Goal: Task Accomplishment & Management: Manage account settings

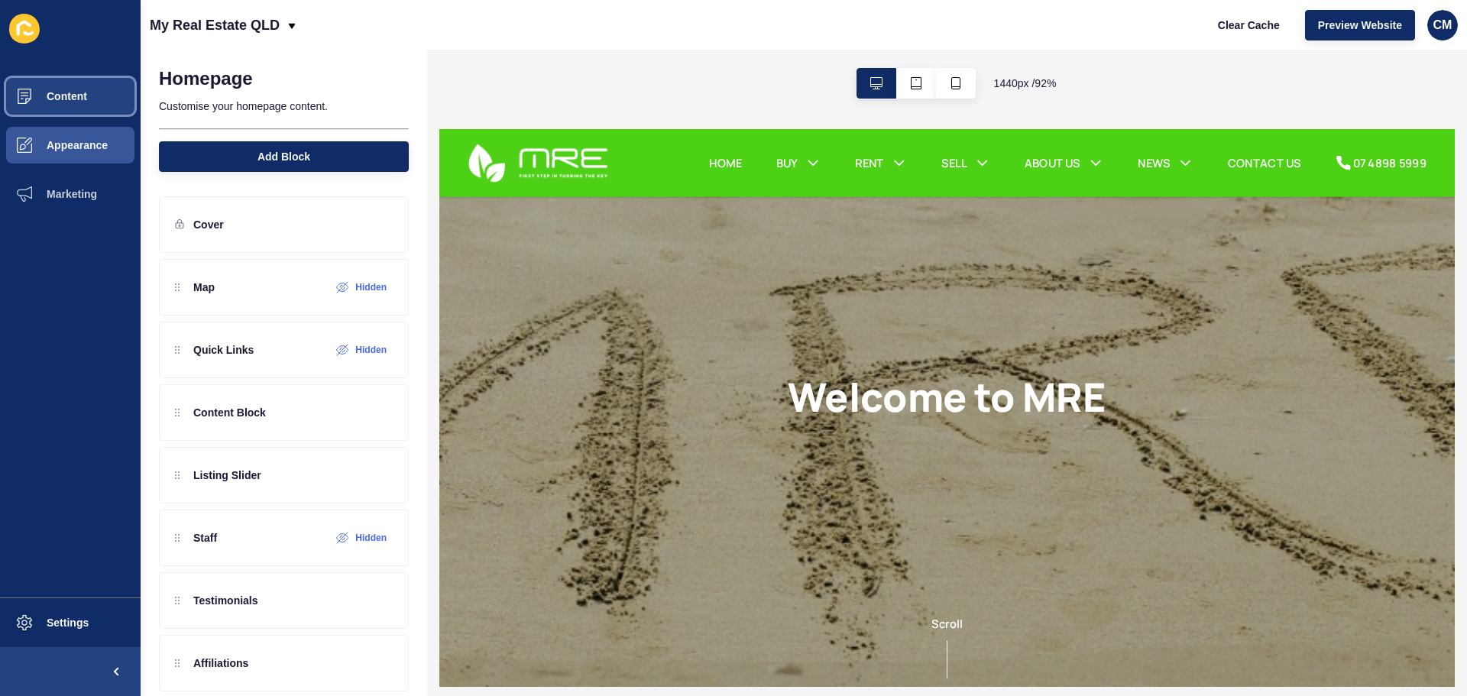
click at [88, 109] on button "Content" at bounding box center [70, 96] width 141 height 49
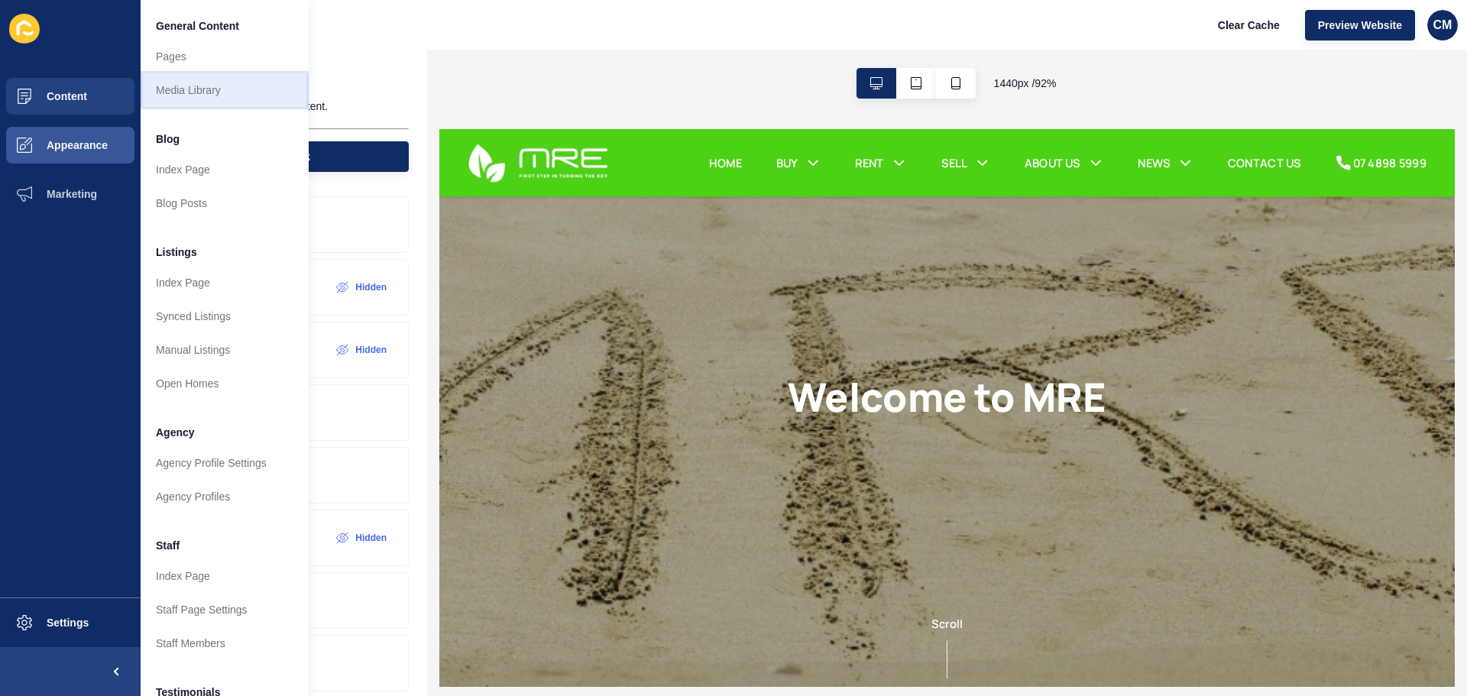
click at [219, 84] on link "Media Library" at bounding box center [225, 90] width 168 height 34
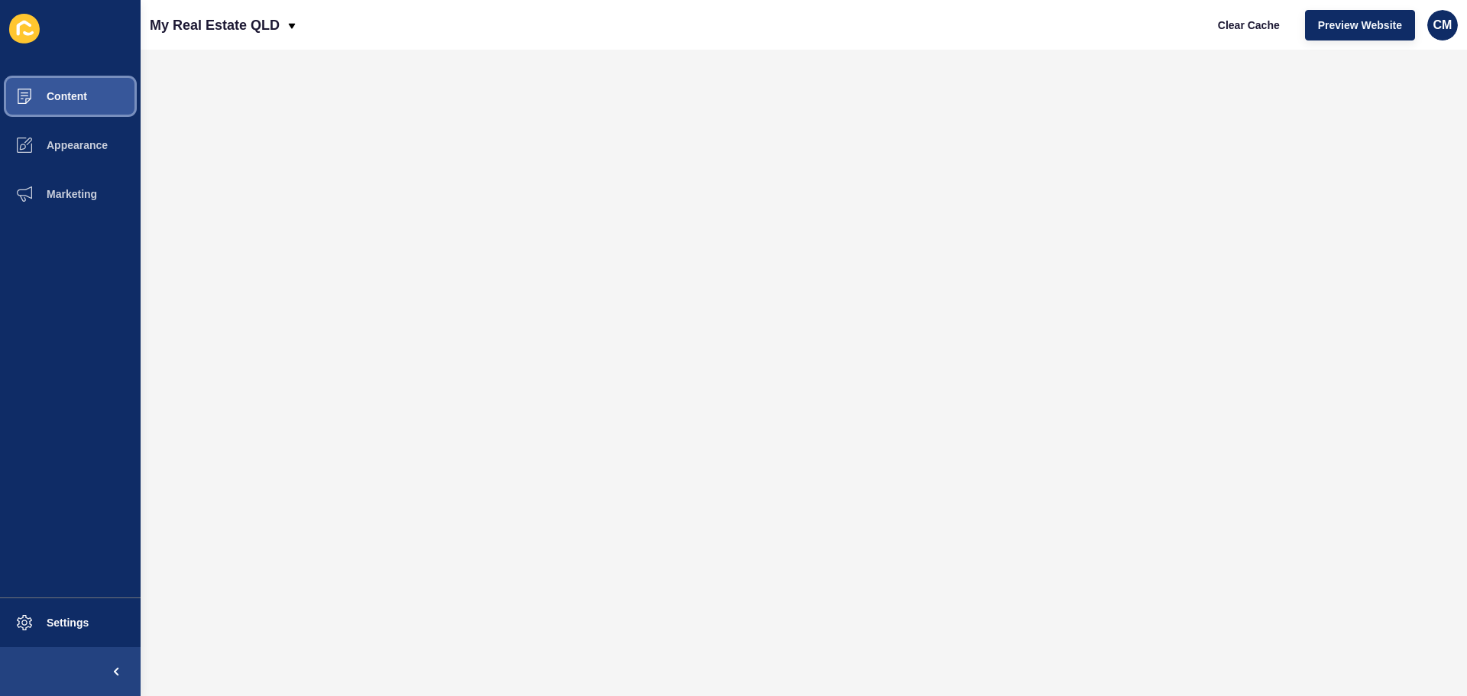
click at [127, 89] on button "Content" at bounding box center [70, 96] width 141 height 49
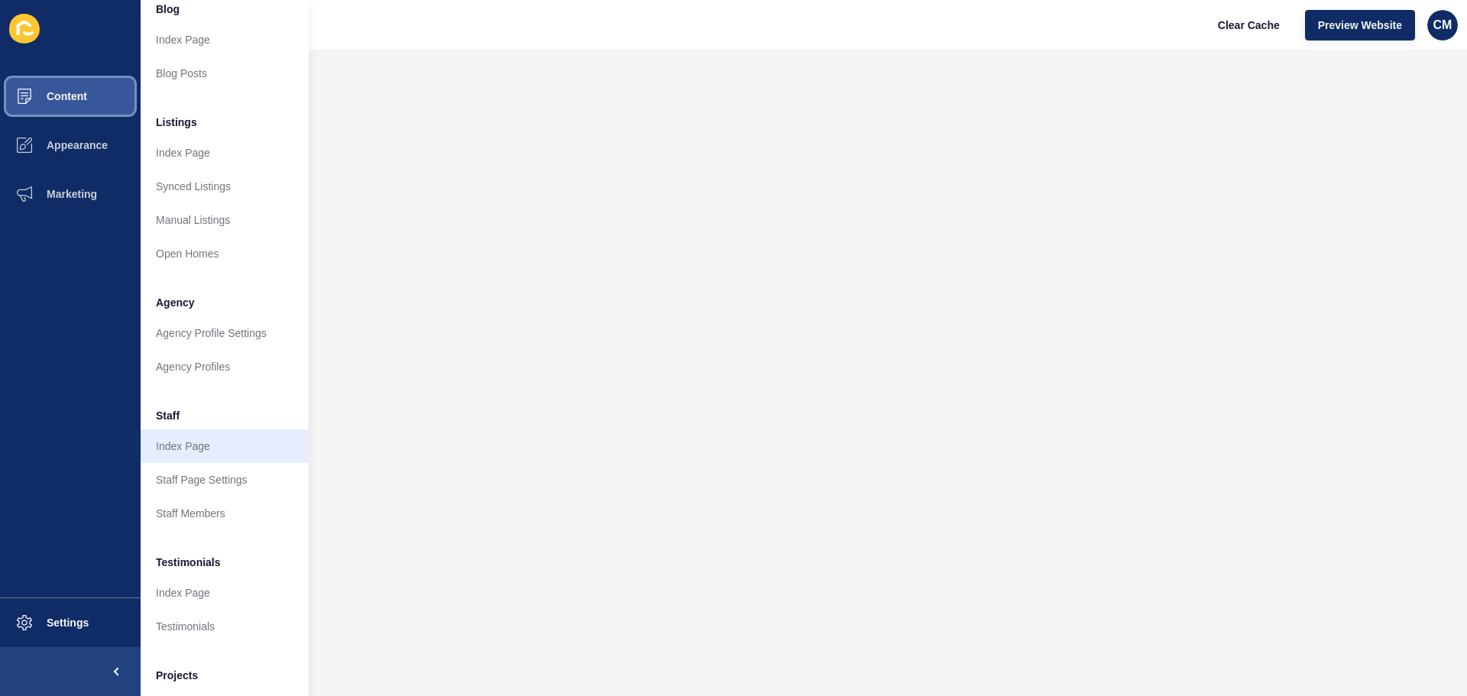
scroll to position [153, 0]
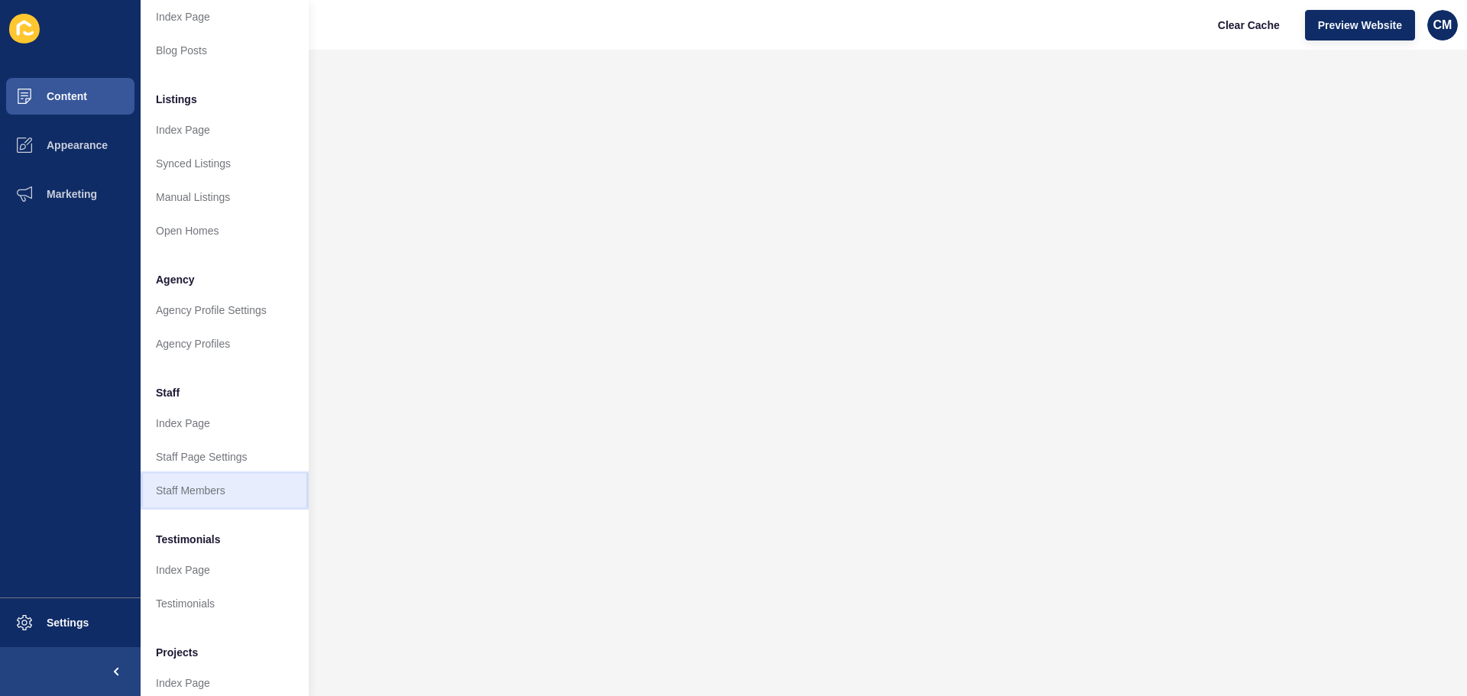
click at [225, 489] on link "Staff Members" at bounding box center [225, 491] width 168 height 34
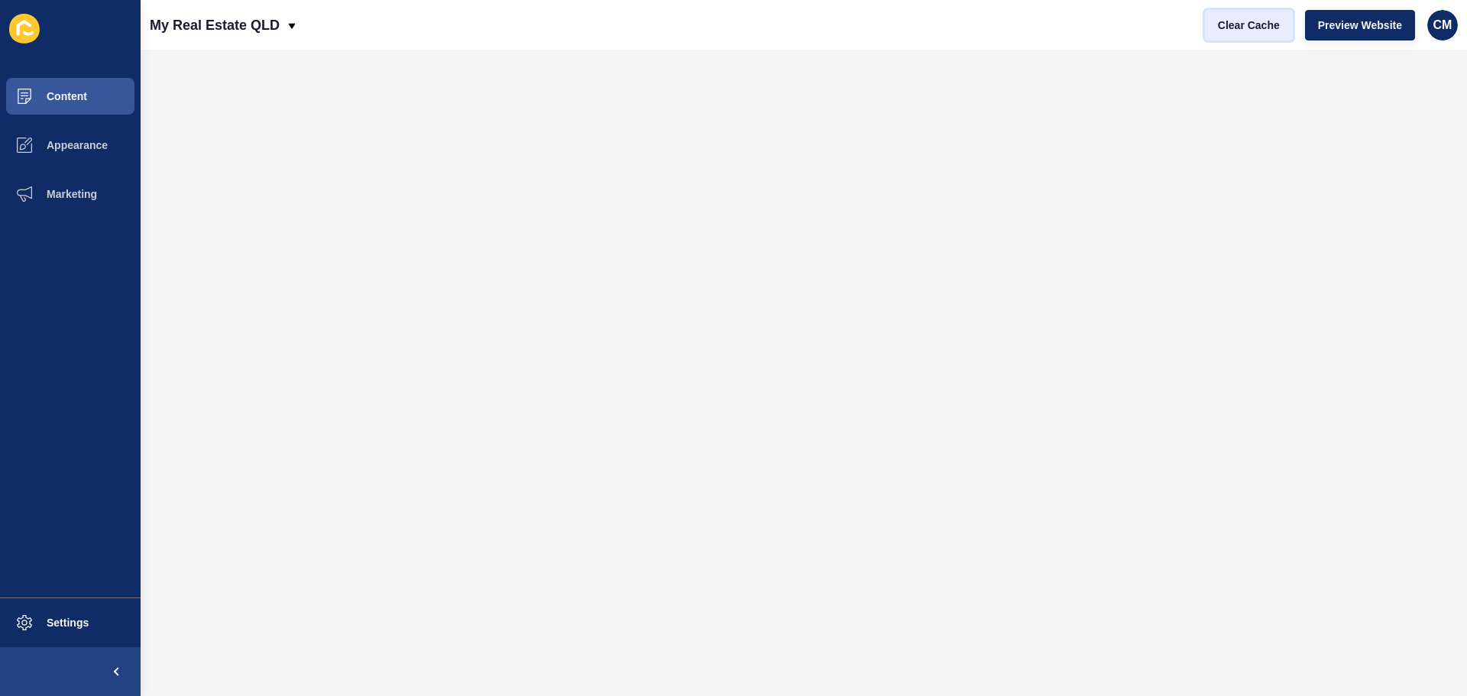
click at [1268, 19] on span "Clear Cache" at bounding box center [1249, 25] width 62 height 15
click at [81, 85] on button "Content" at bounding box center [70, 96] width 141 height 49
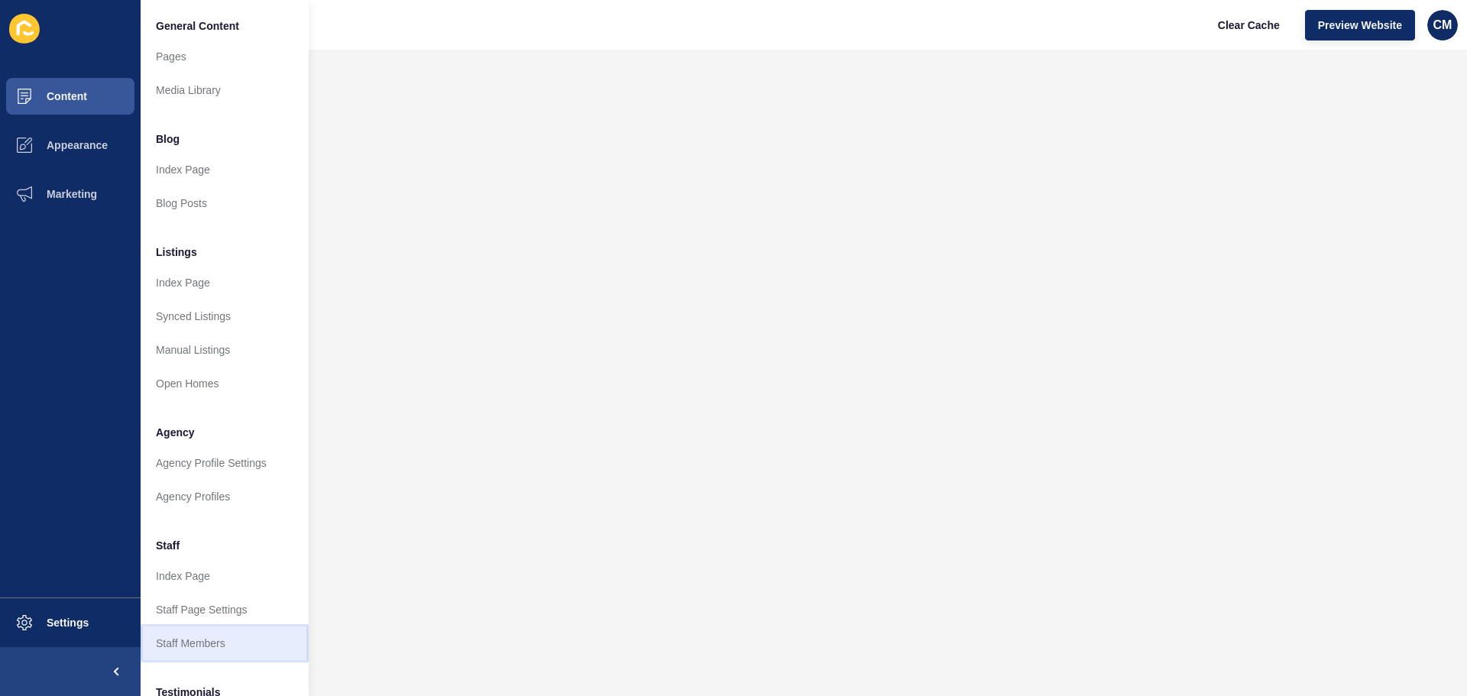
click at [238, 637] on link "Staff Members" at bounding box center [225, 644] width 168 height 34
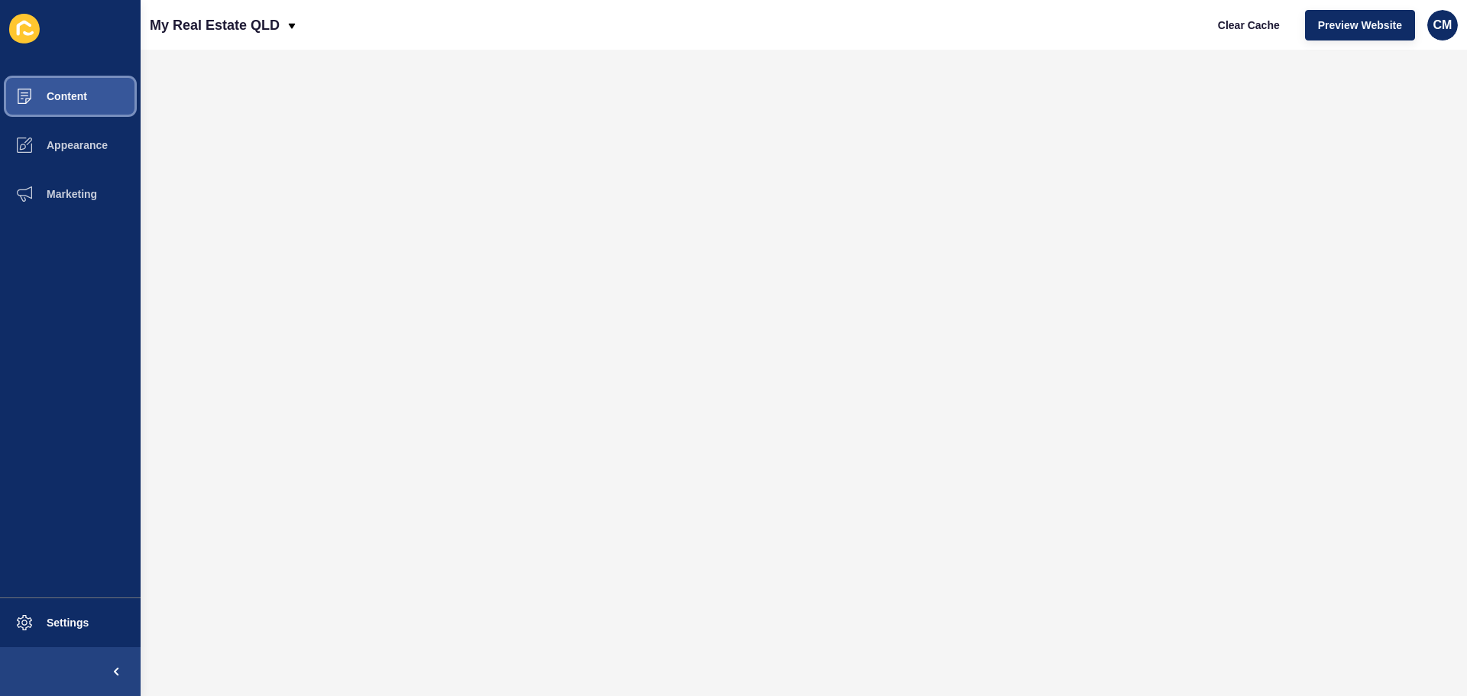
click at [108, 90] on button "Content" at bounding box center [70, 96] width 141 height 49
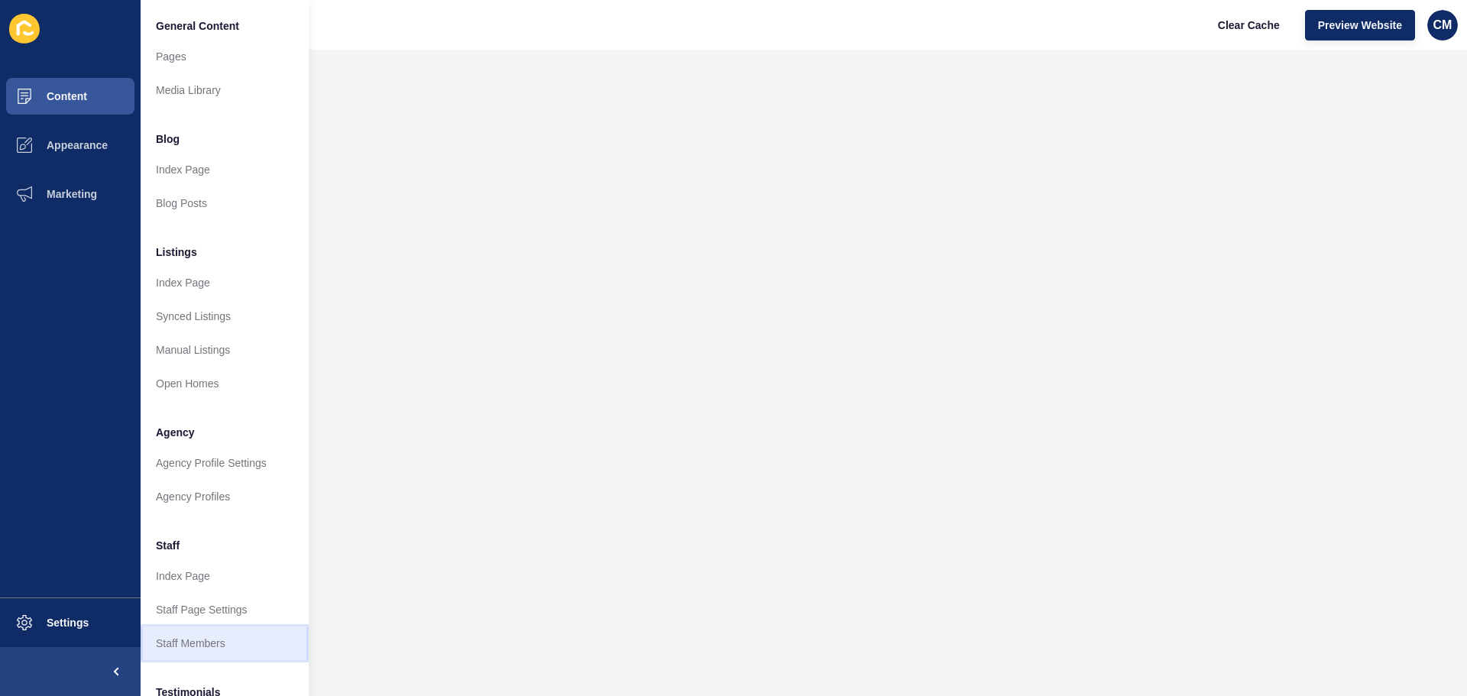
click at [232, 646] on link "Staff Members" at bounding box center [225, 644] width 168 height 34
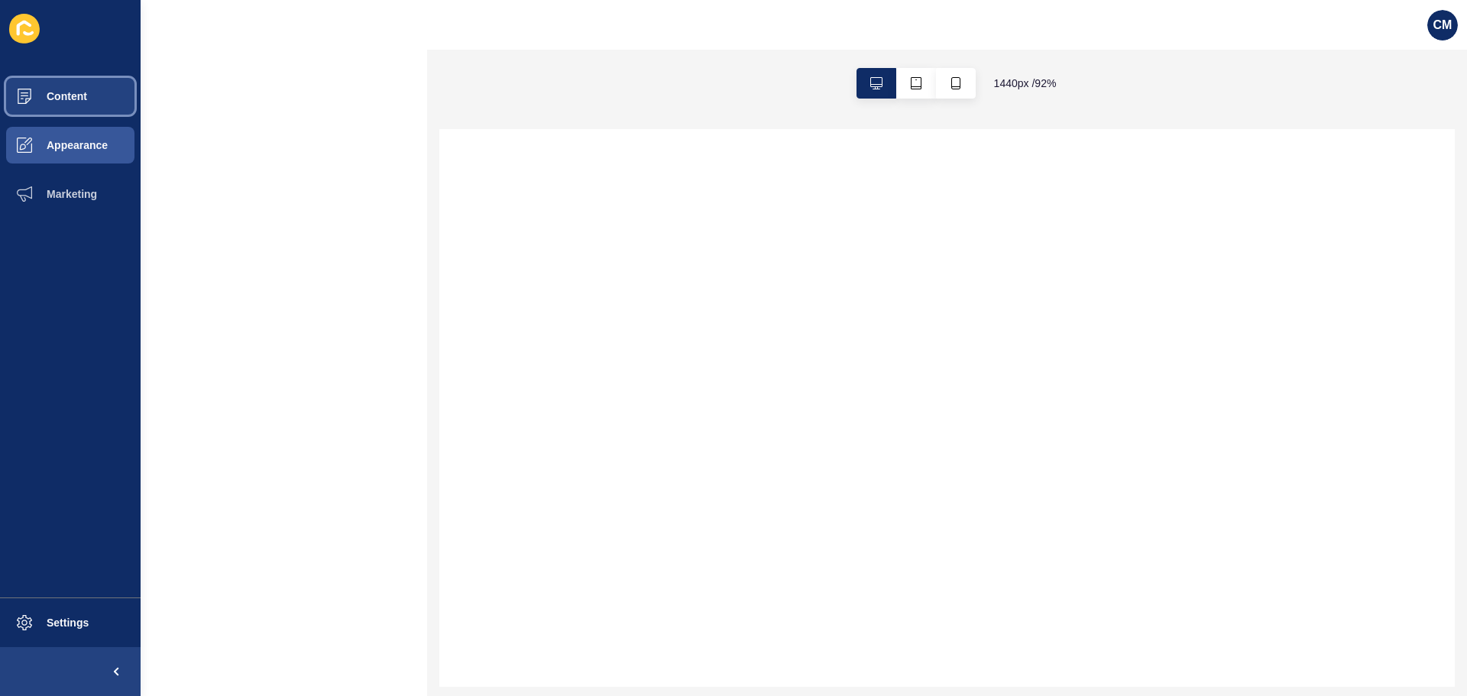
drag, startPoint x: 0, startPoint y: 0, endPoint x: 71, endPoint y: 106, distance: 127.8
click at [71, 106] on button "Content" at bounding box center [70, 96] width 141 height 49
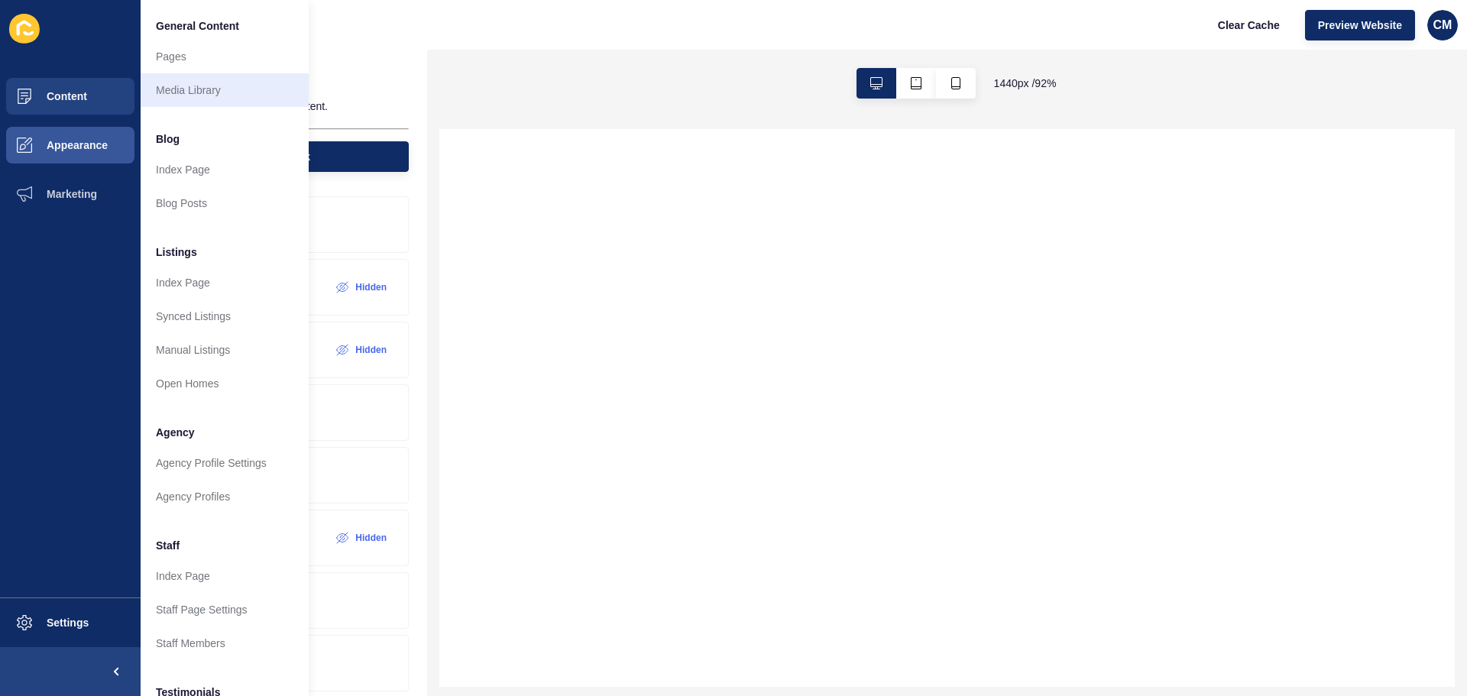
click at [185, 97] on link "Media Library" at bounding box center [225, 90] width 168 height 34
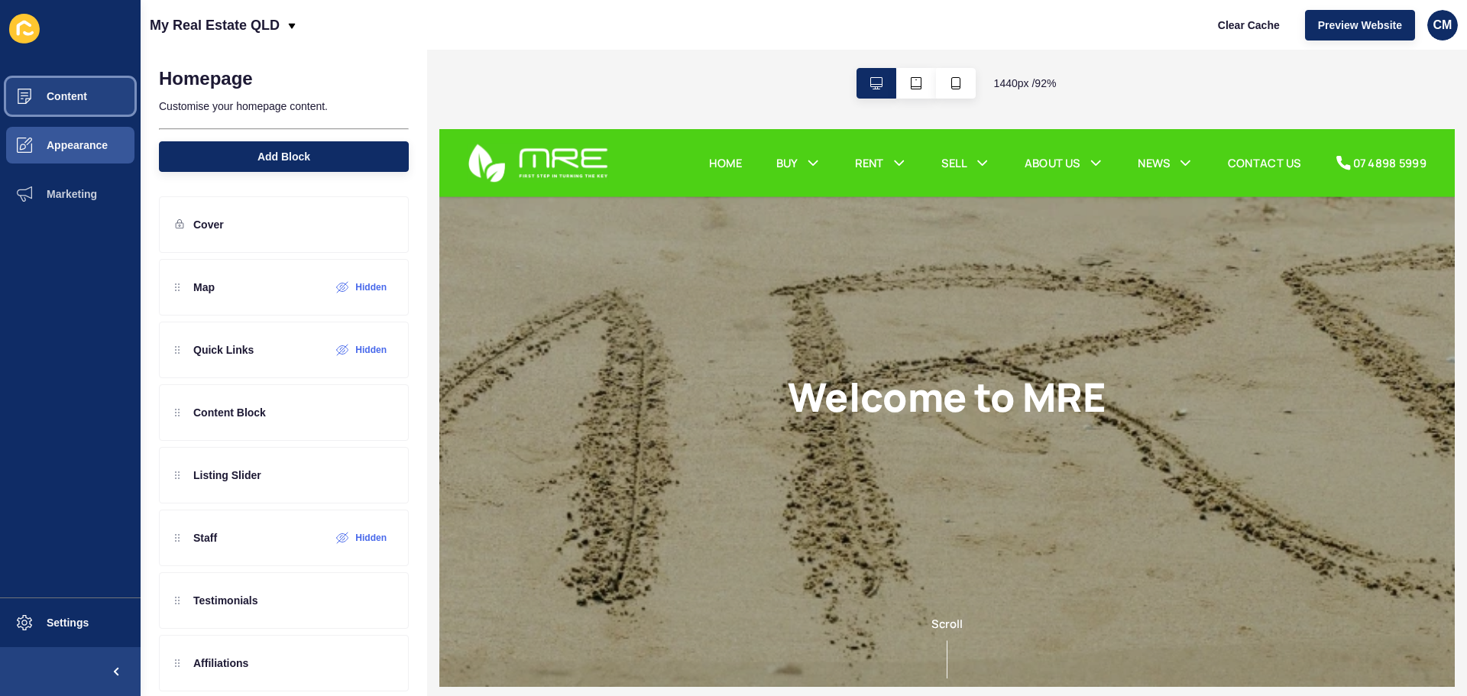
click at [62, 96] on span "Content" at bounding box center [42, 96] width 89 height 12
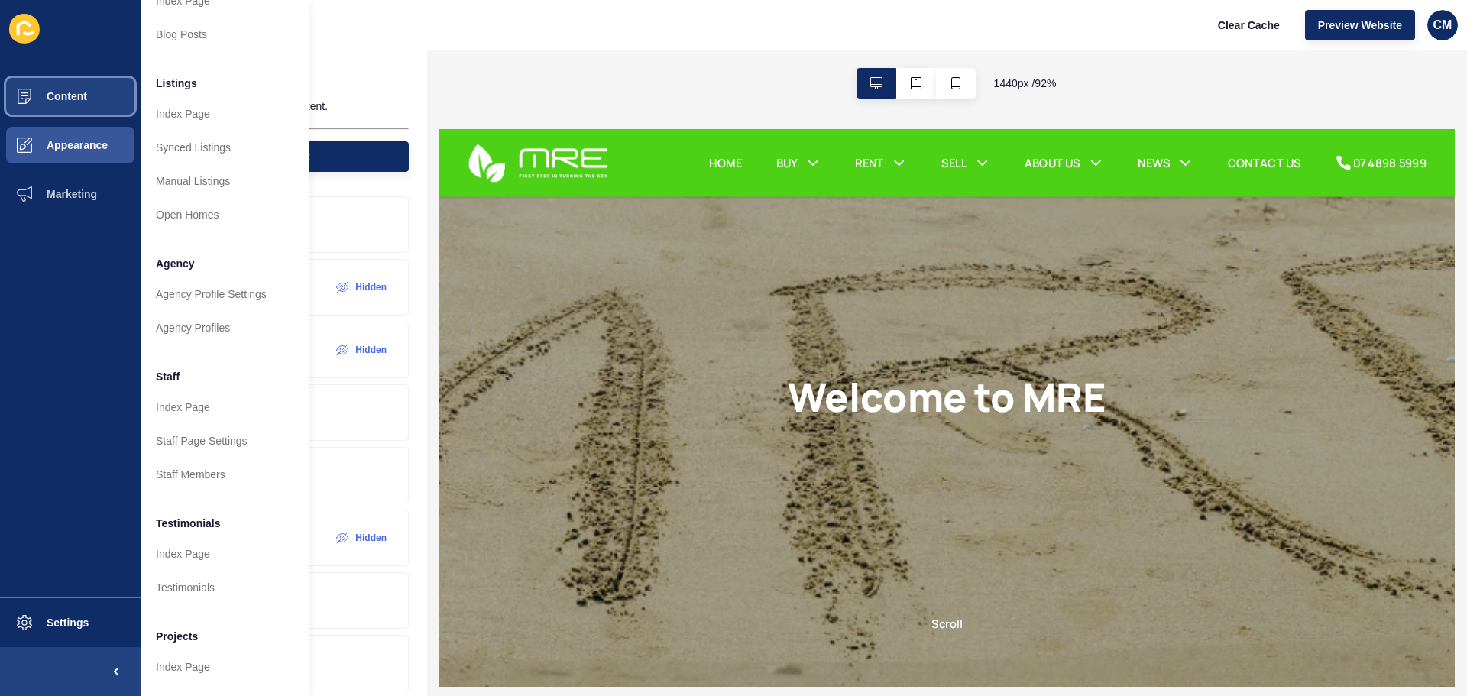
scroll to position [211, 0]
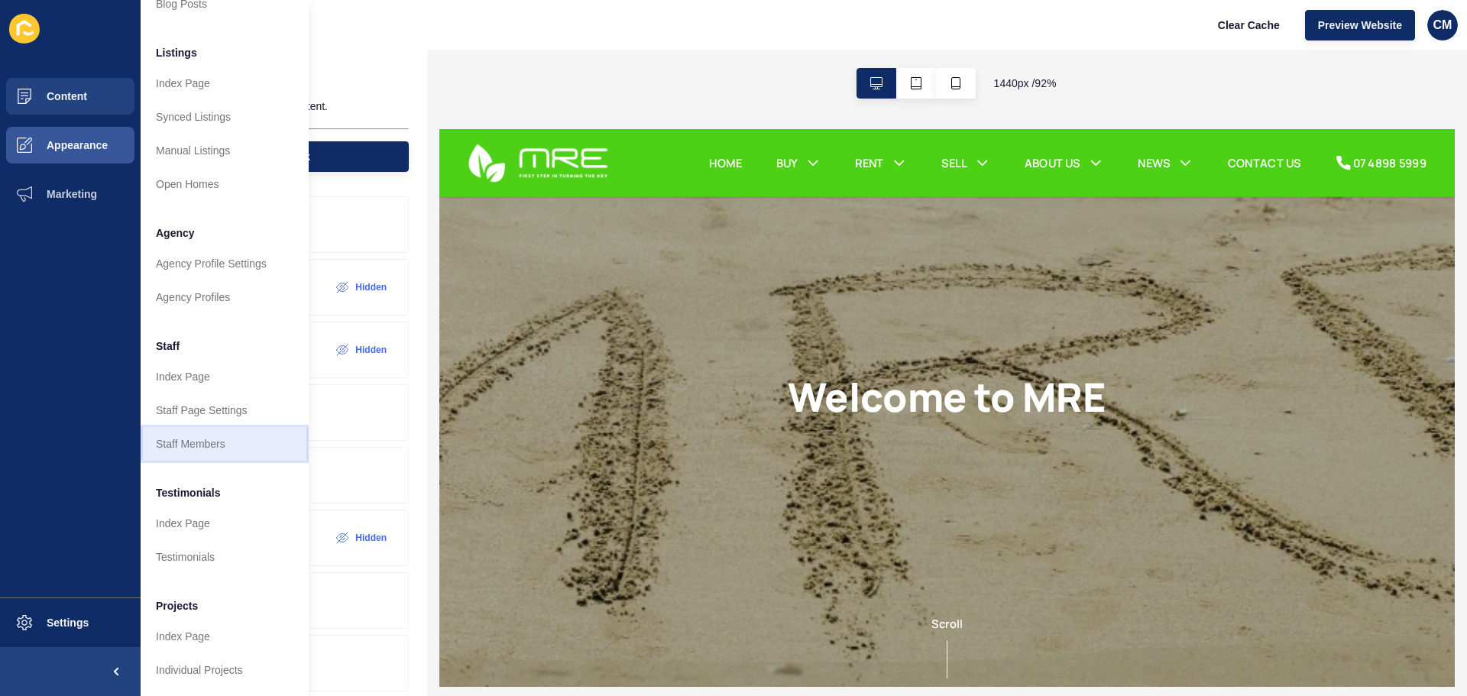
click at [206, 444] on link "Staff Members" at bounding box center [225, 444] width 168 height 34
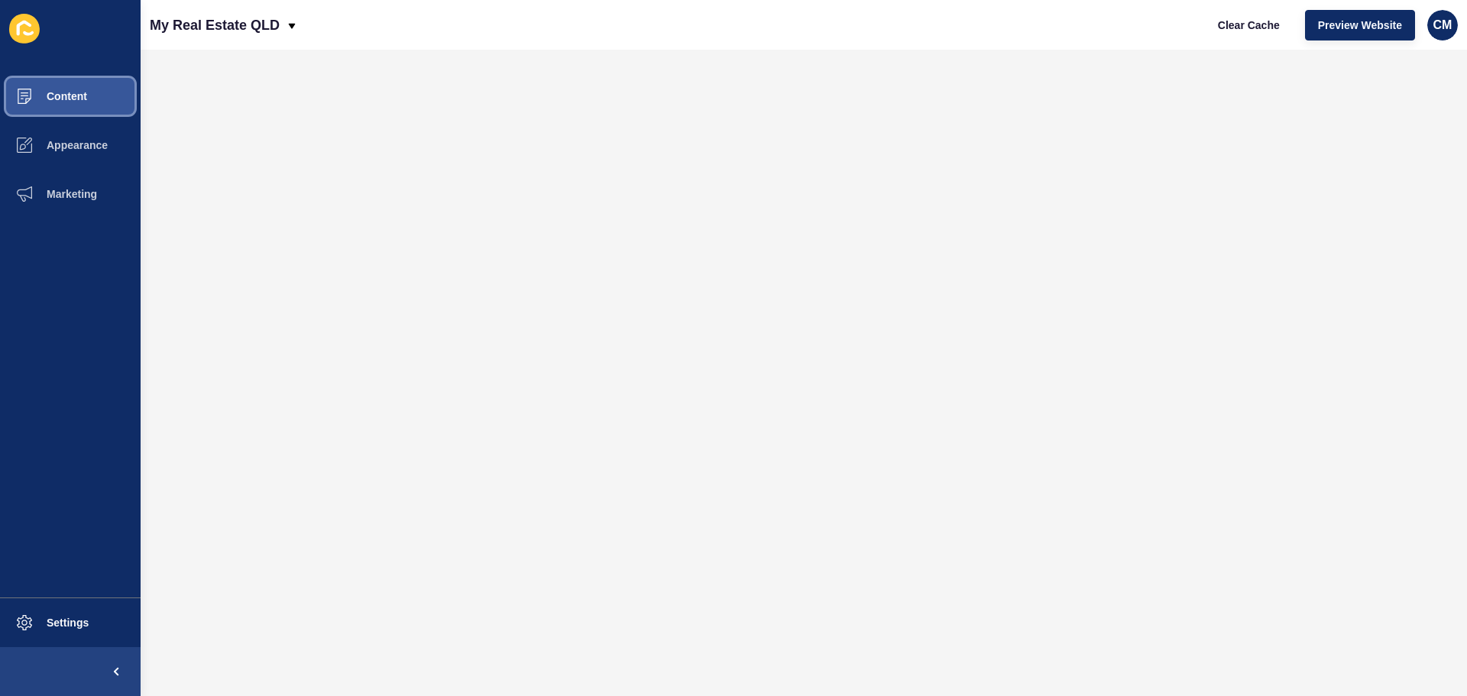
click at [83, 109] on button "Content" at bounding box center [70, 96] width 141 height 49
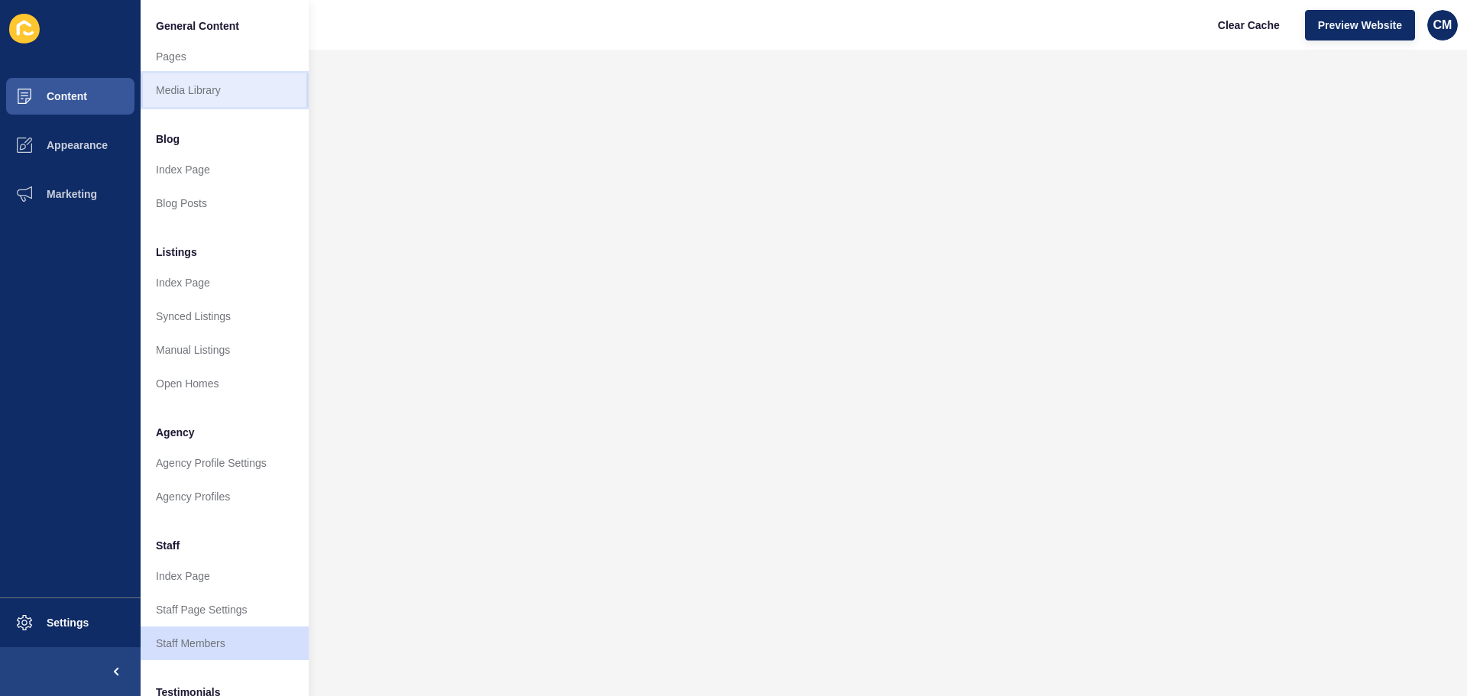
click at [188, 88] on link "Media Library" at bounding box center [225, 90] width 168 height 34
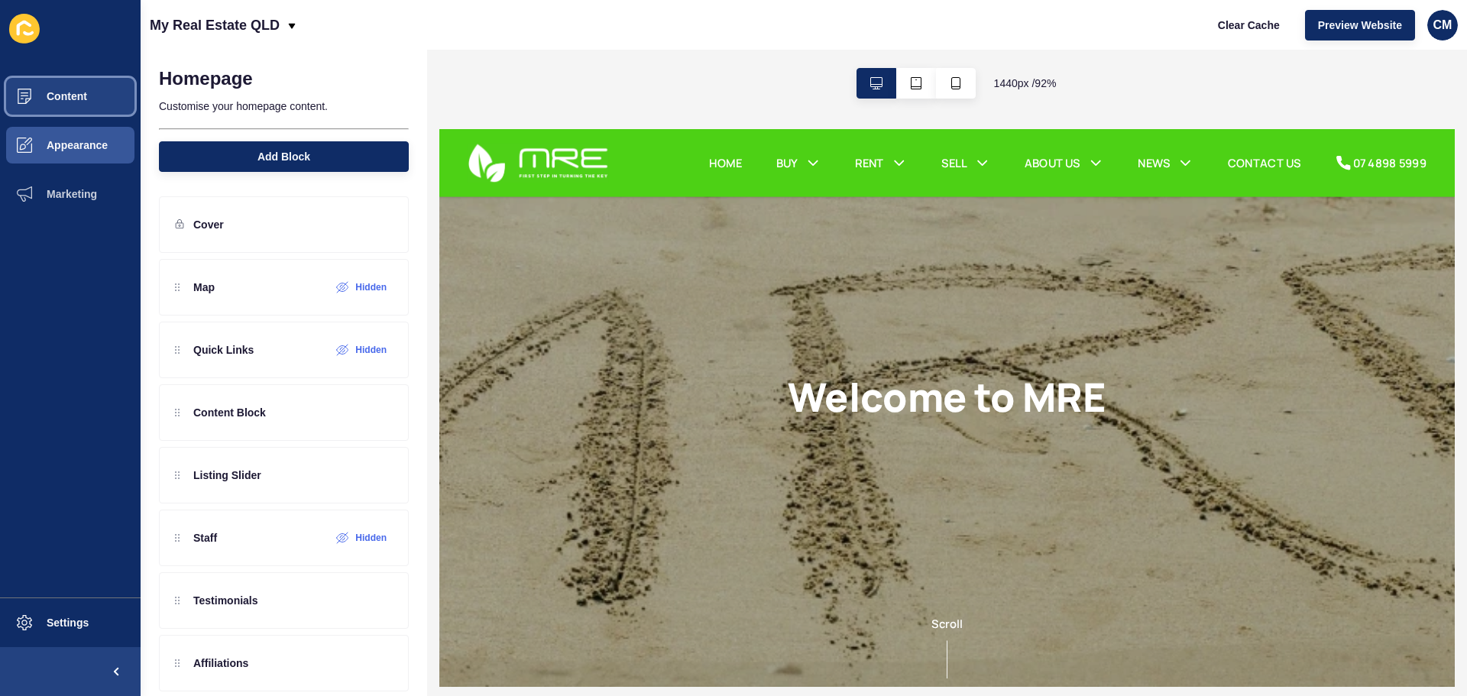
click at [98, 97] on button "Content" at bounding box center [70, 96] width 141 height 49
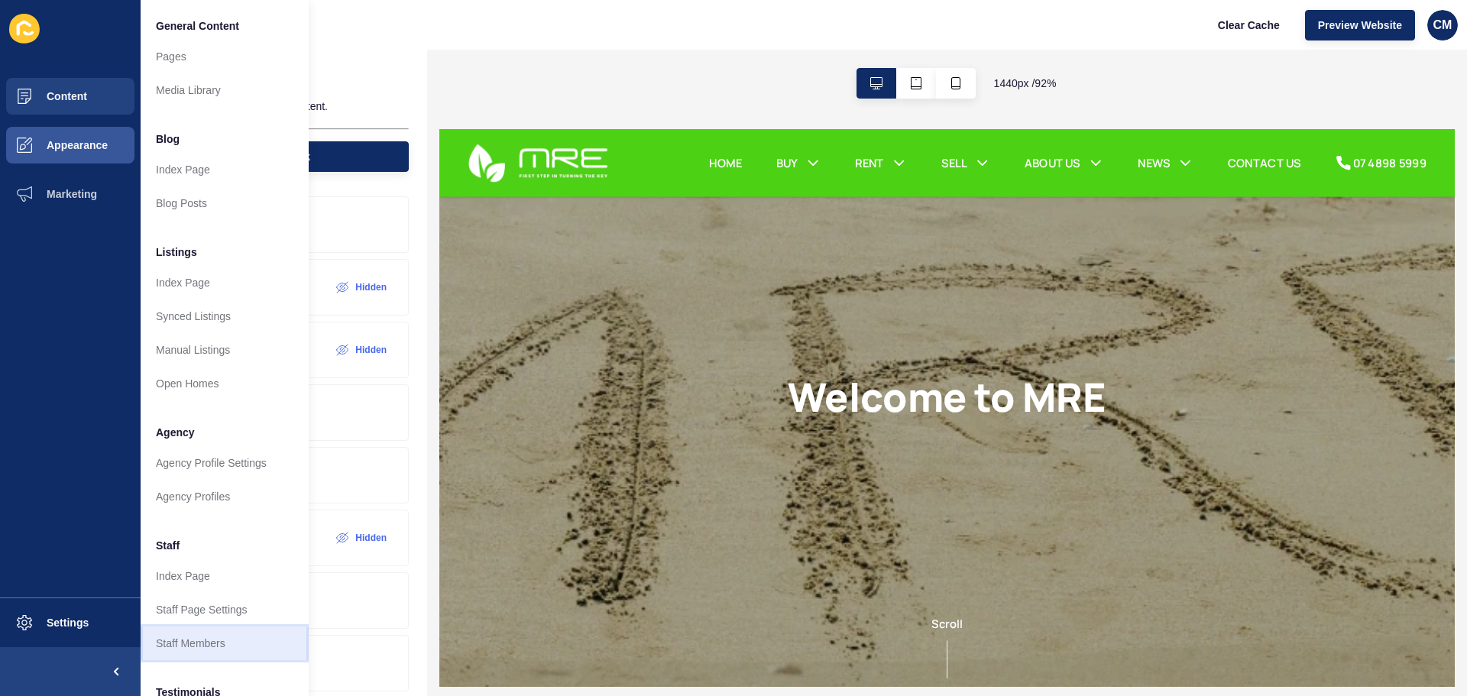
click at [195, 647] on link "Staff Members" at bounding box center [225, 644] width 168 height 34
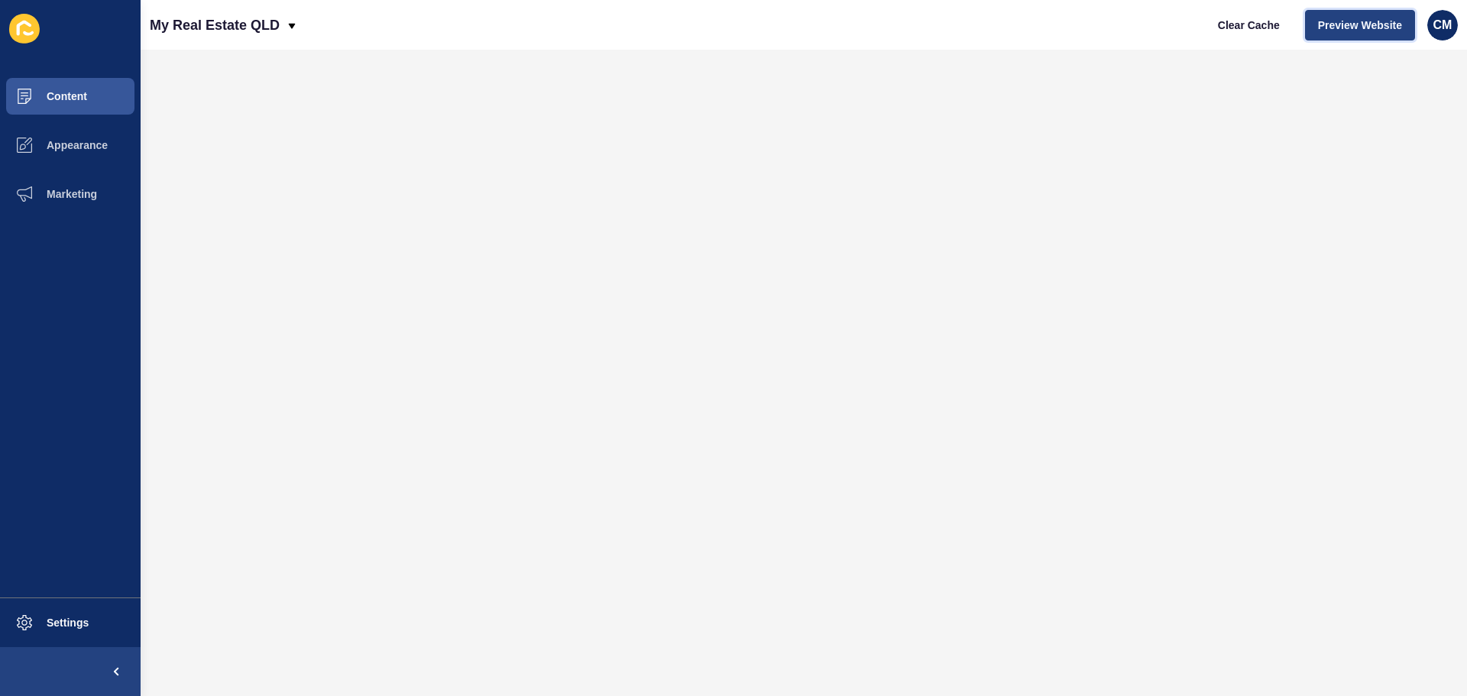
click at [1372, 31] on span "Preview Website" at bounding box center [1360, 25] width 84 height 15
click at [91, 99] on button "Content" at bounding box center [70, 96] width 141 height 49
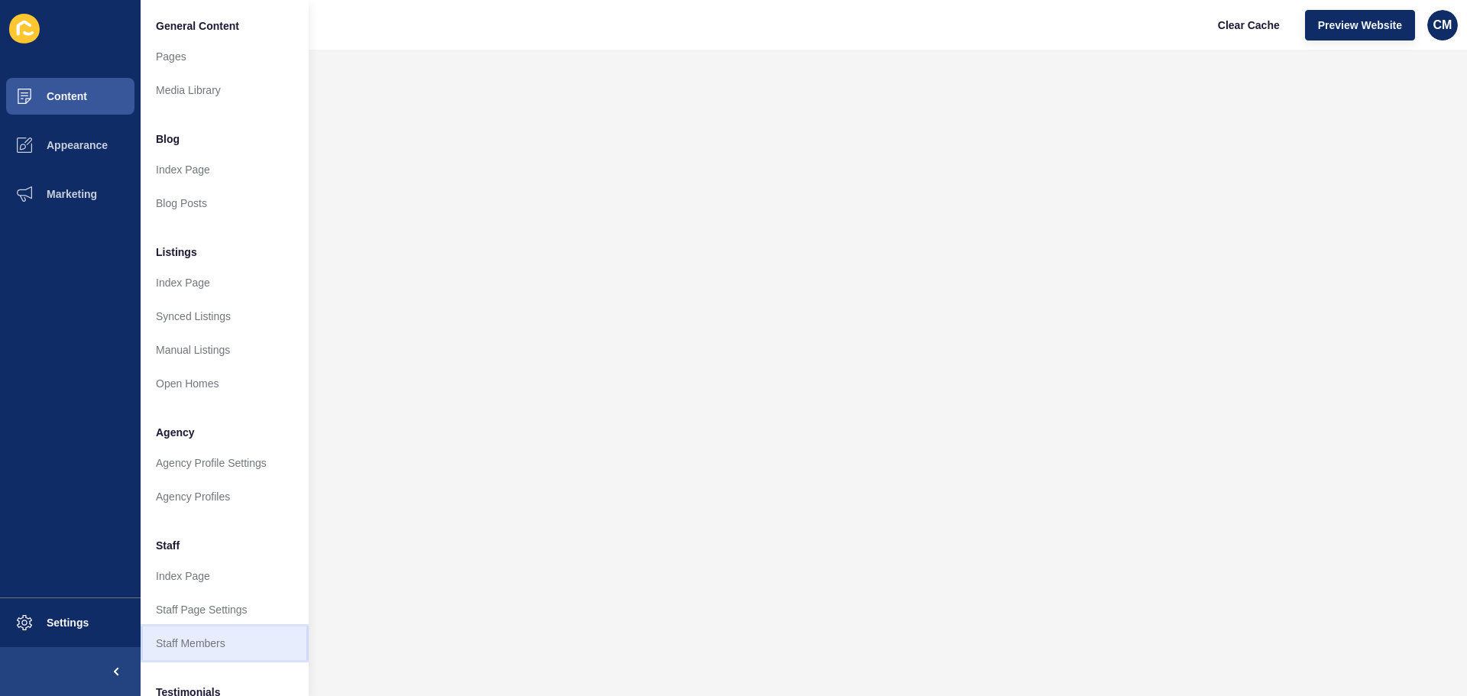
click at [229, 653] on link "Staff Members" at bounding box center [225, 644] width 168 height 34
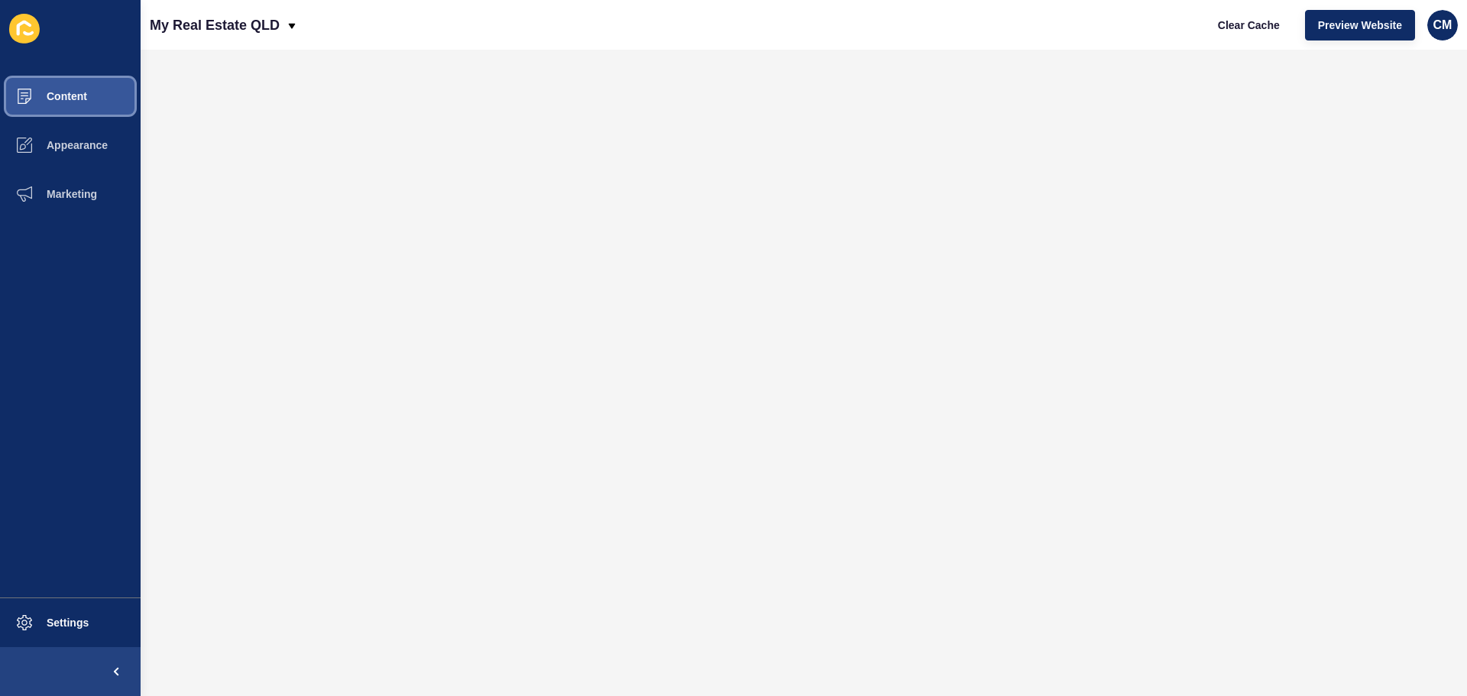
click at [92, 100] on button "Content" at bounding box center [70, 96] width 141 height 49
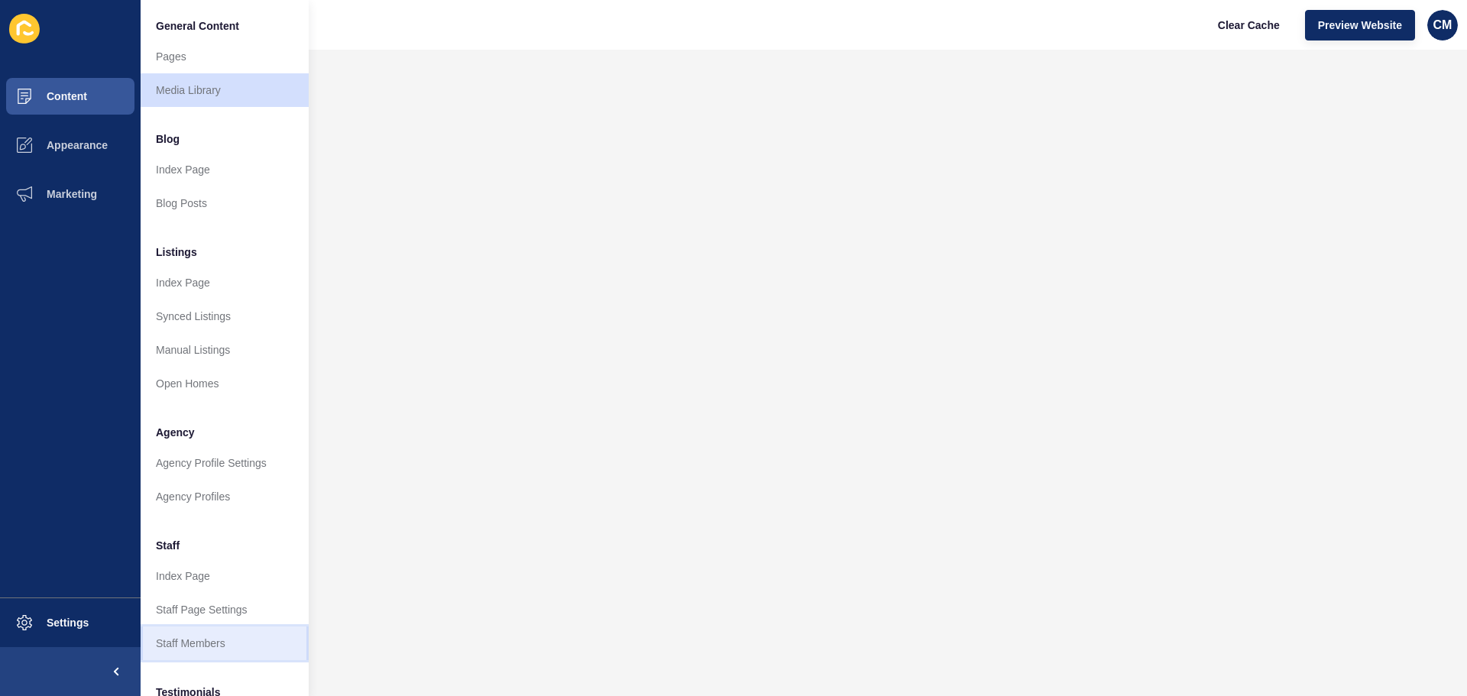
click at [223, 644] on link "Staff Members" at bounding box center [225, 644] width 168 height 34
